Goal: Task Accomplishment & Management: Use online tool/utility

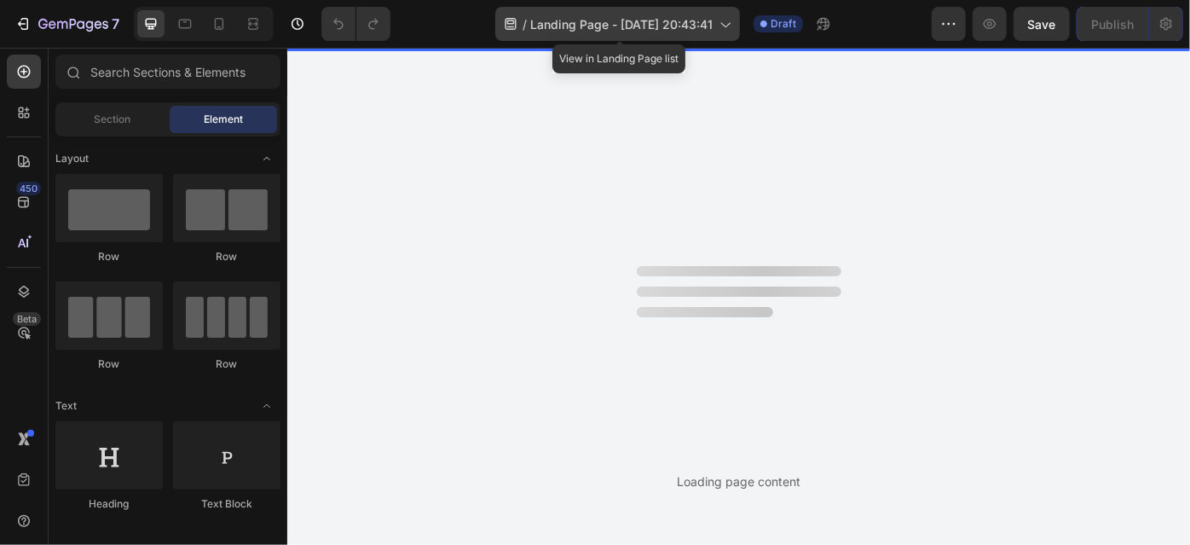
click at [718, 32] on div "/ Landing Page - [DATE] 20:43:41" at bounding box center [617, 24] width 245 height 34
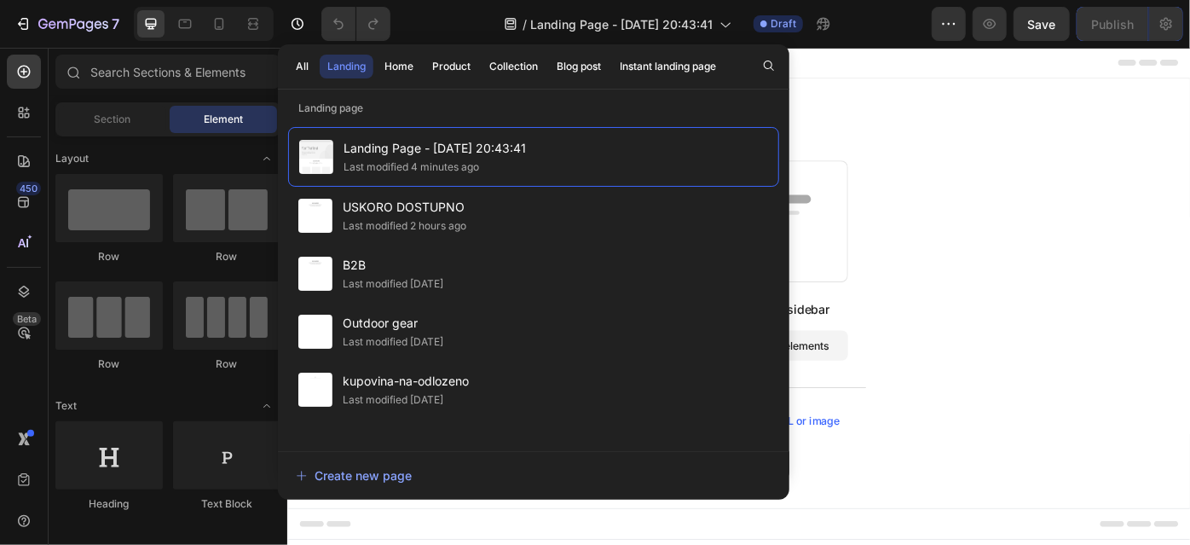
click at [874, 33] on div "/ Landing Page - [DATE] 20:43:41 Draft" at bounding box center [668, 24] width 528 height 34
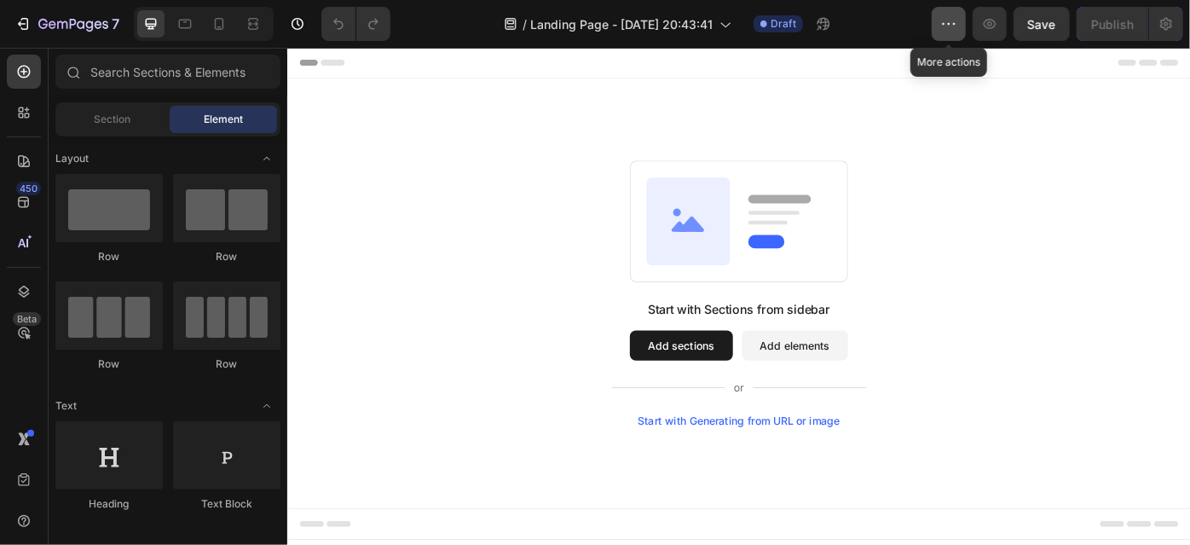
click at [945, 21] on icon "button" at bounding box center [948, 23] width 17 height 17
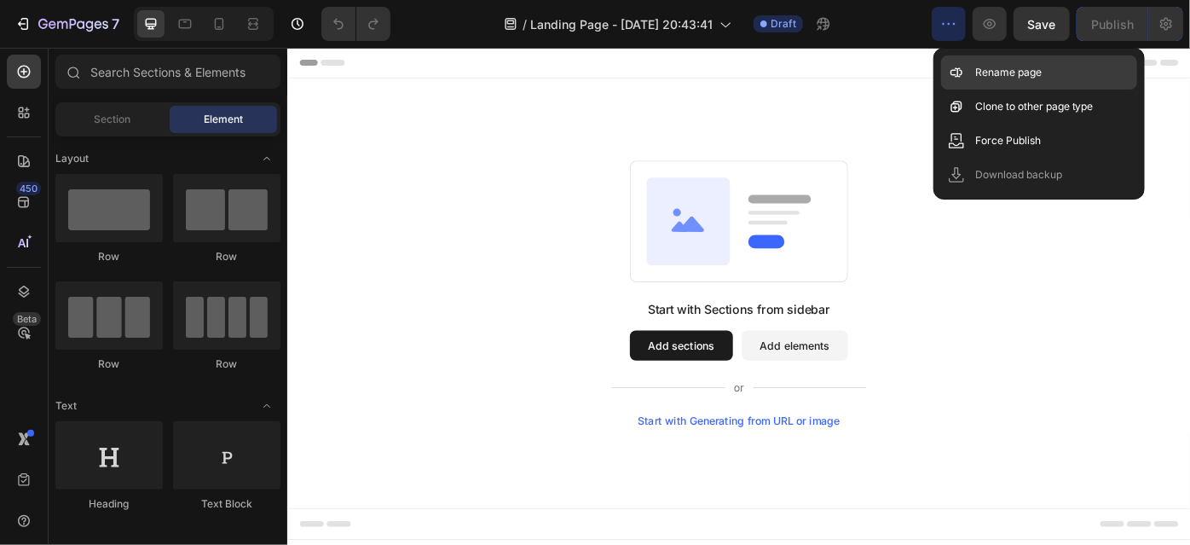
click at [959, 63] on div "Rename page" at bounding box center [1039, 72] width 196 height 34
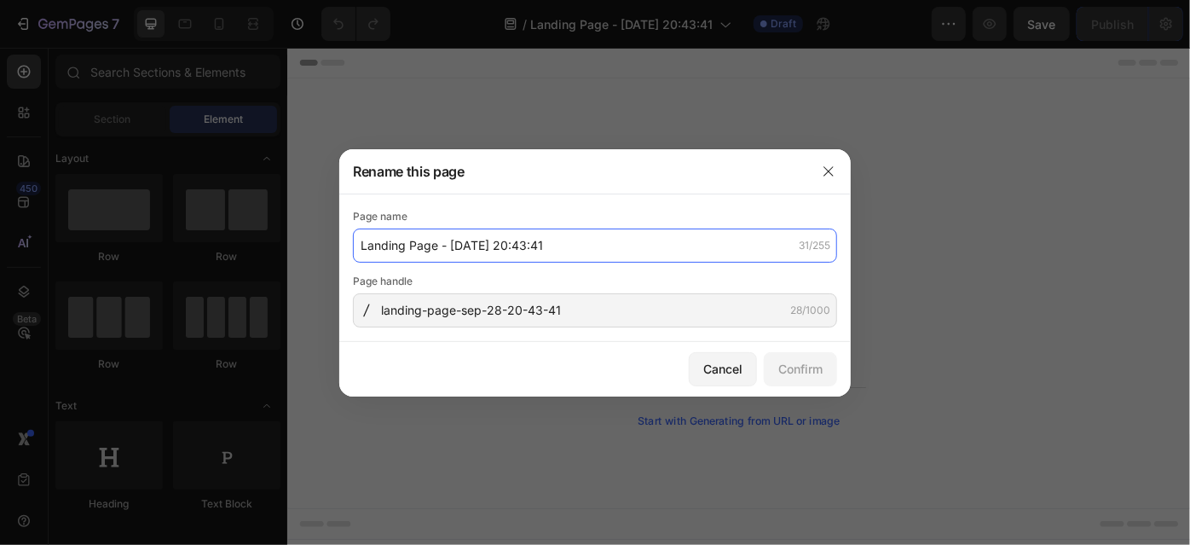
click at [534, 256] on input "Landing Page - [DATE] 20:43:41" at bounding box center [595, 245] width 484 height 34
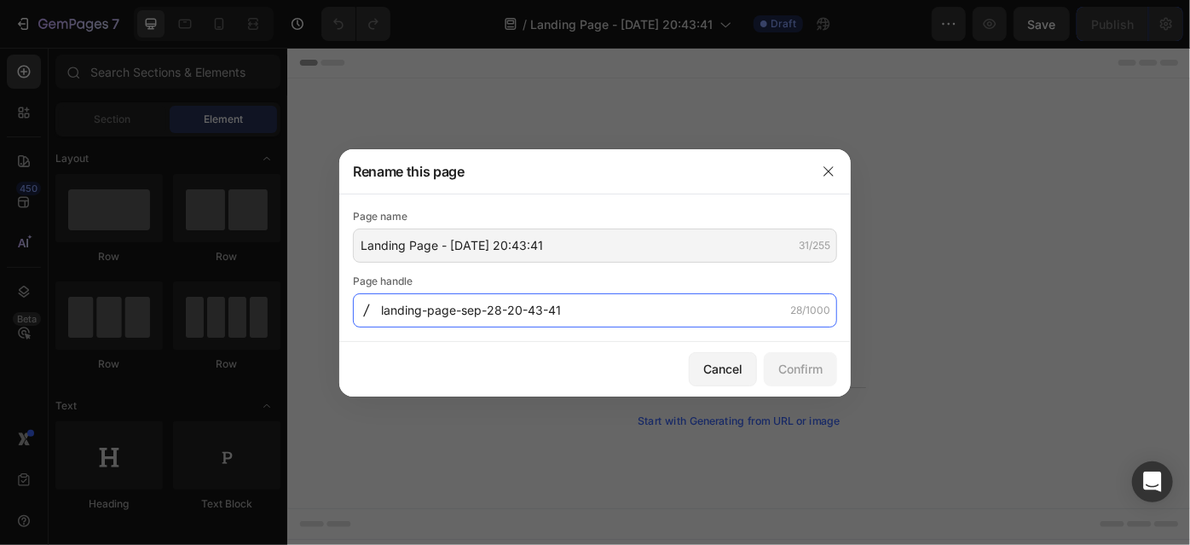
click at [532, 308] on input "landing-page-sep-28-20-43-41" at bounding box center [595, 310] width 484 height 34
type input "albainox"
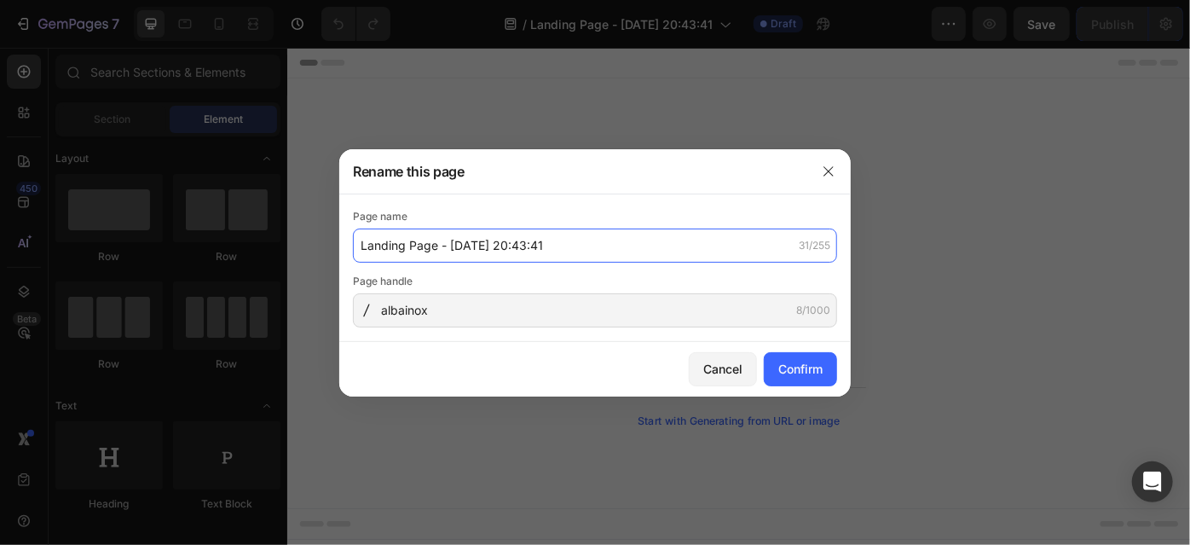
click at [580, 240] on input "Landing Page - [DATE] 20:43:41" at bounding box center [595, 245] width 484 height 34
type input "a"
type input "ALBAINOX"
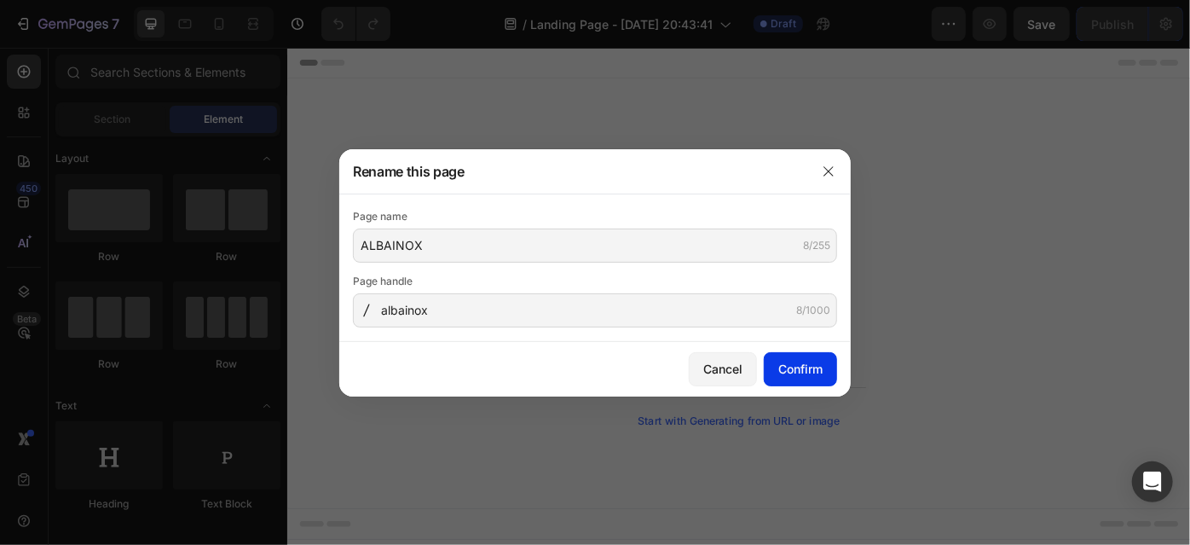
click at [786, 365] on div "Confirm" at bounding box center [800, 369] width 44 height 18
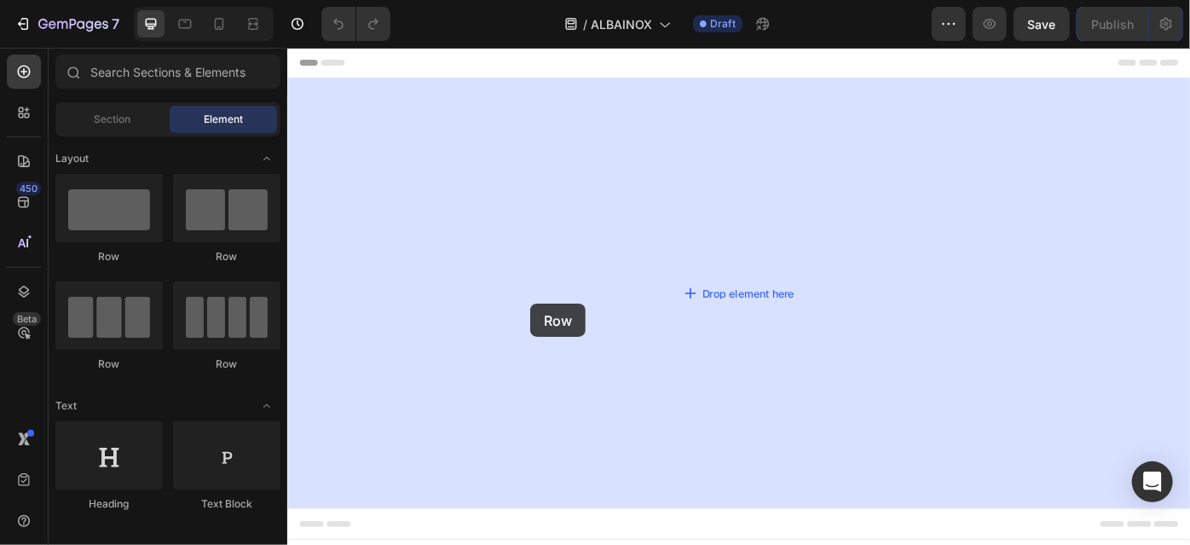
drag, startPoint x: 376, startPoint y: 271, endPoint x: 562, endPoint y: 338, distance: 197.4
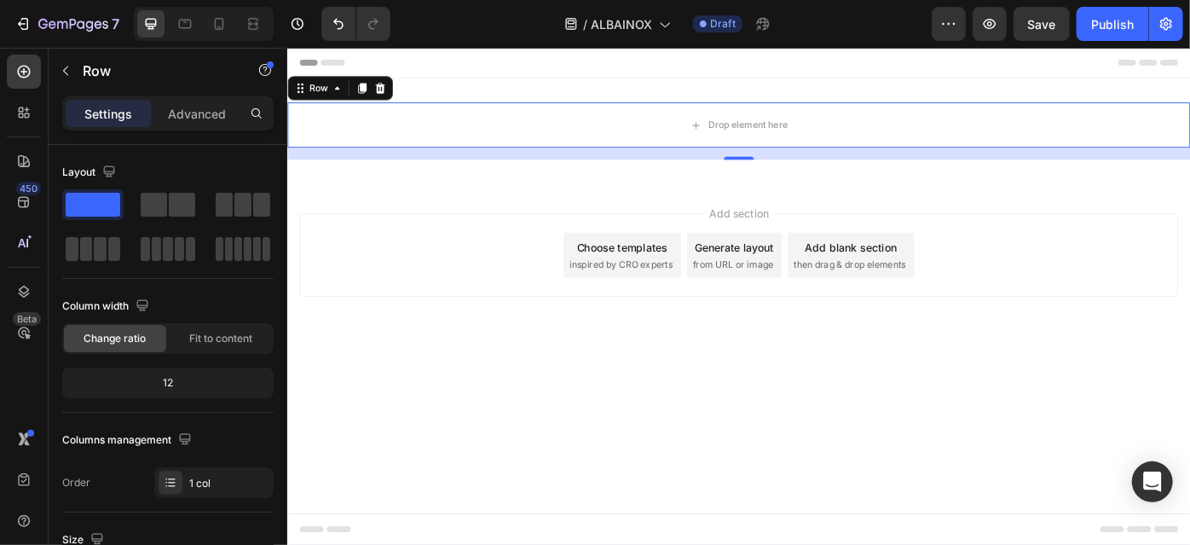
drag, startPoint x: 454, startPoint y: 266, endPoint x: 476, endPoint y: 330, distance: 67.7
drag, startPoint x: 396, startPoint y: 258, endPoint x: 407, endPoint y: 303, distance: 45.7
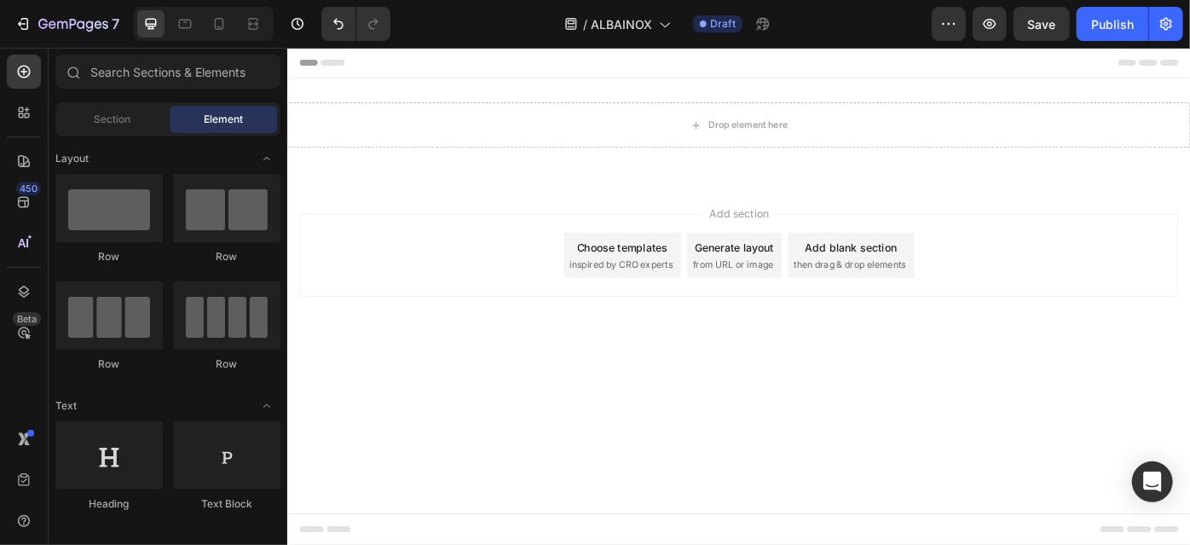
drag, startPoint x: 419, startPoint y: 283, endPoint x: 567, endPoint y: 281, distance: 148.3
click at [419, 283] on div "Add section Choose templates inspired by CRO experts Generate layout from URL o…" at bounding box center [798, 283] width 996 height 94
click at [124, 226] on div at bounding box center [108, 208] width 107 height 68
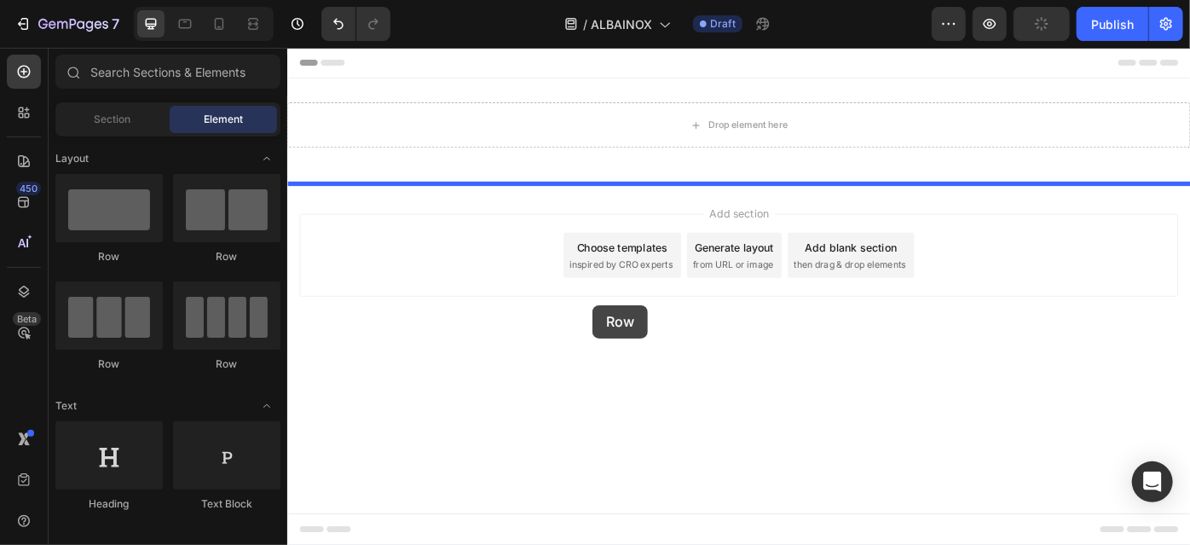
drag, startPoint x: 392, startPoint y: 274, endPoint x: 632, endPoint y: 339, distance: 248.9
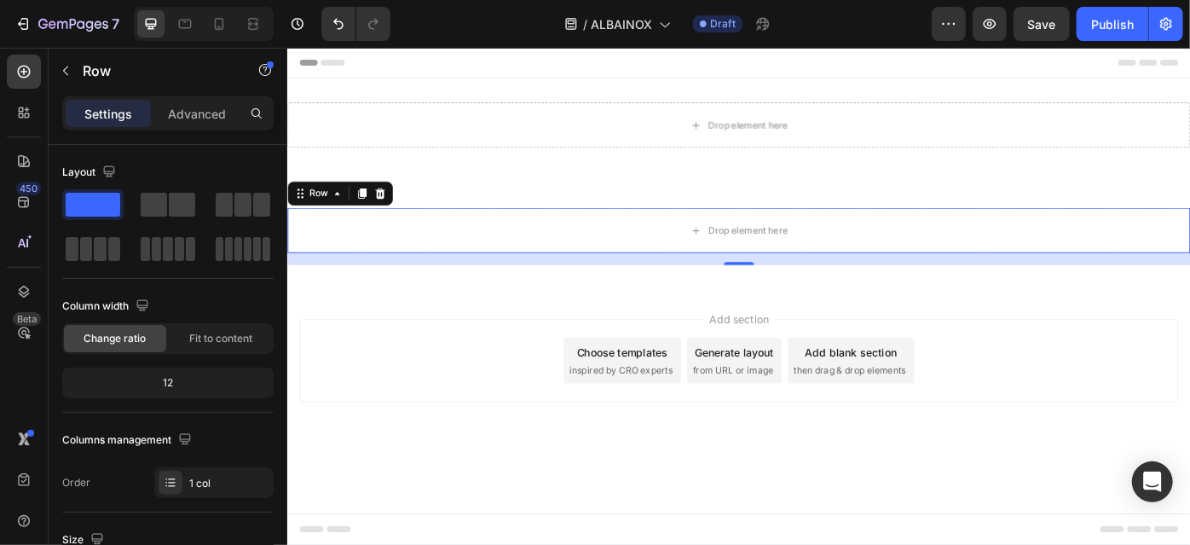
click at [1189, 381] on div "Add section Choose templates inspired by CRO experts Generate layout from URL o…" at bounding box center [798, 402] width 996 height 94
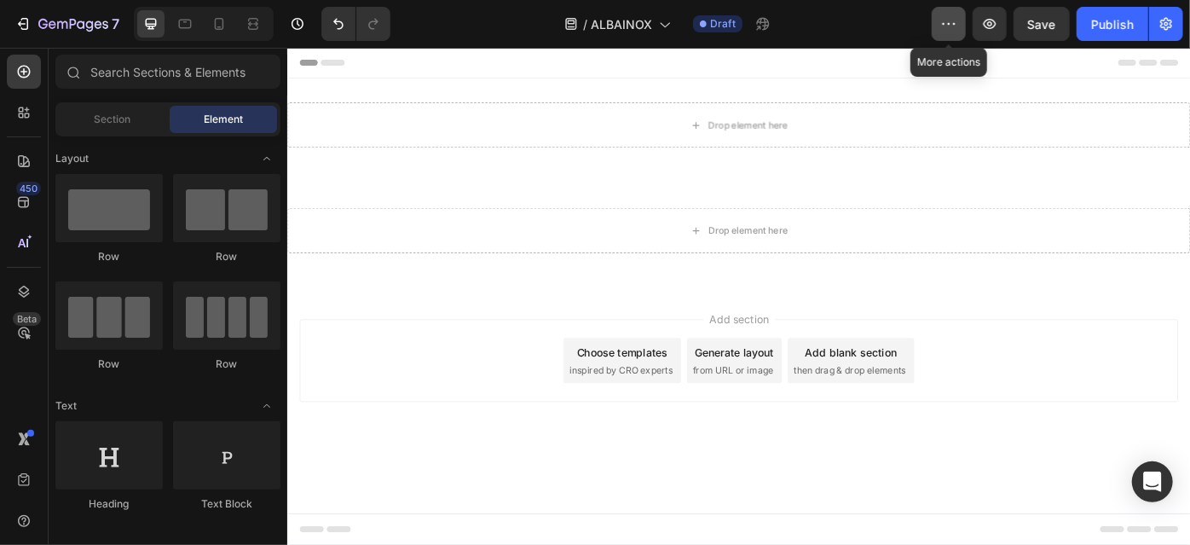
click at [957, 25] on icon "button" at bounding box center [948, 23] width 17 height 17
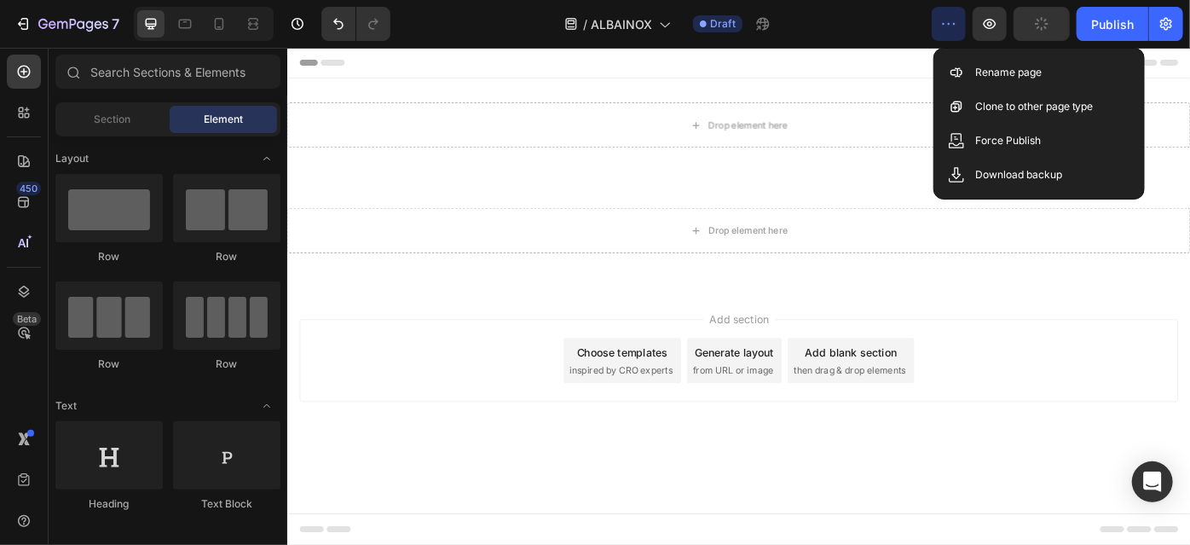
click at [956, 25] on icon "button" at bounding box center [948, 23] width 17 height 17
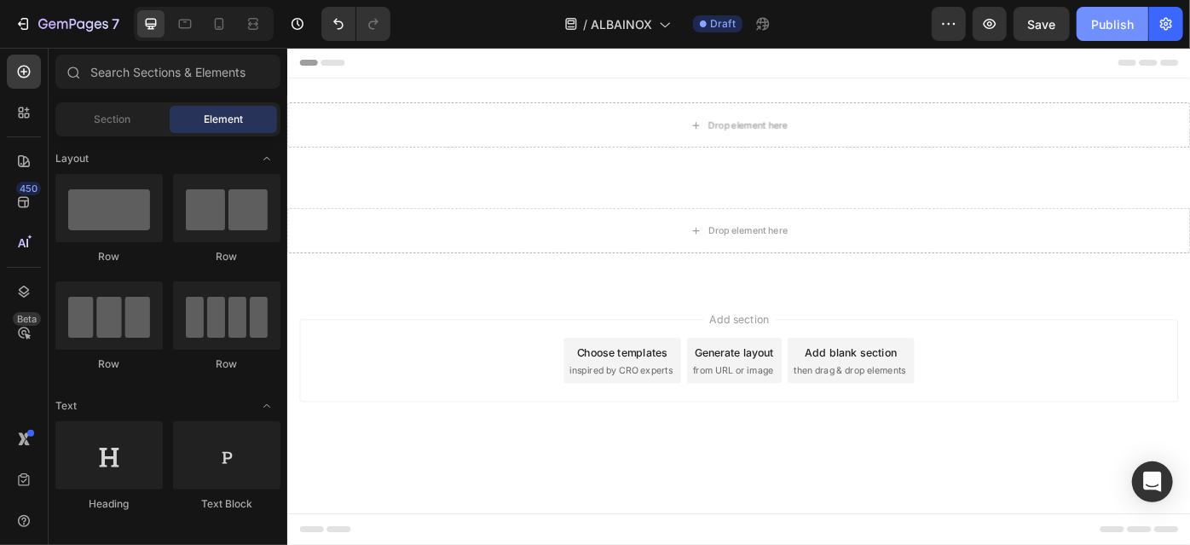
click at [1118, 26] on div "Publish" at bounding box center [1112, 24] width 43 height 18
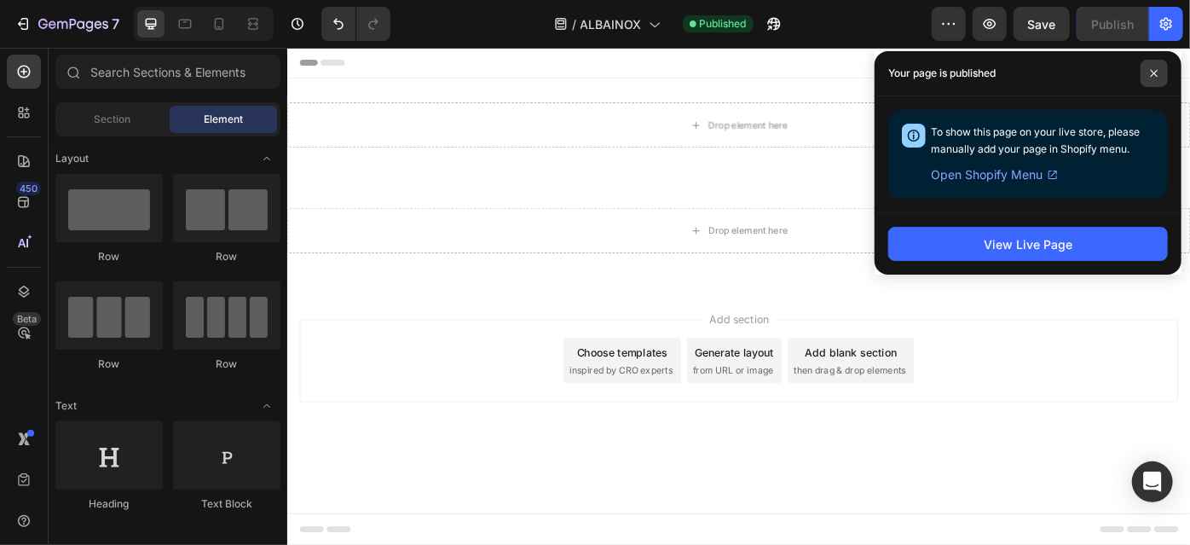
click at [1158, 81] on span at bounding box center [1153, 73] width 27 height 27
